Goal: Find specific page/section: Find specific page/section

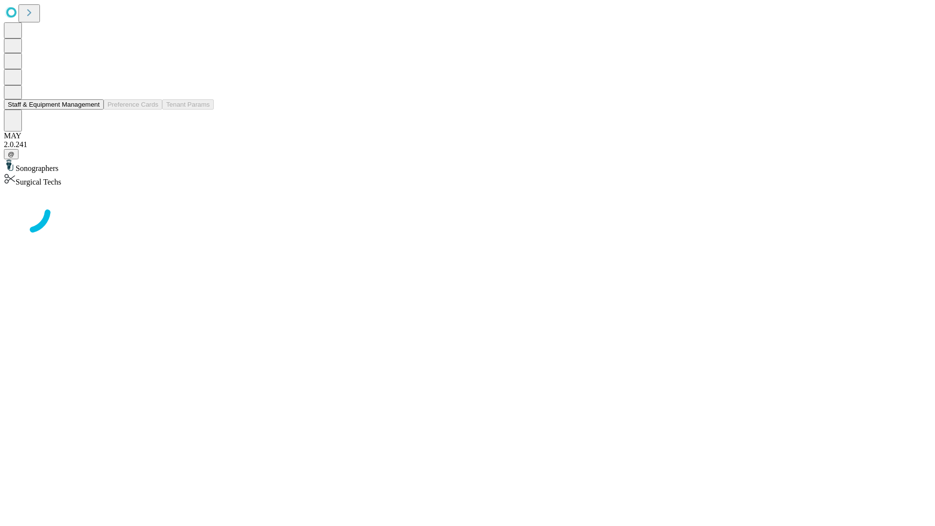
click at [93, 110] on button "Staff & Equipment Management" at bounding box center [54, 104] width 100 height 10
